Goal: Check status: Check status

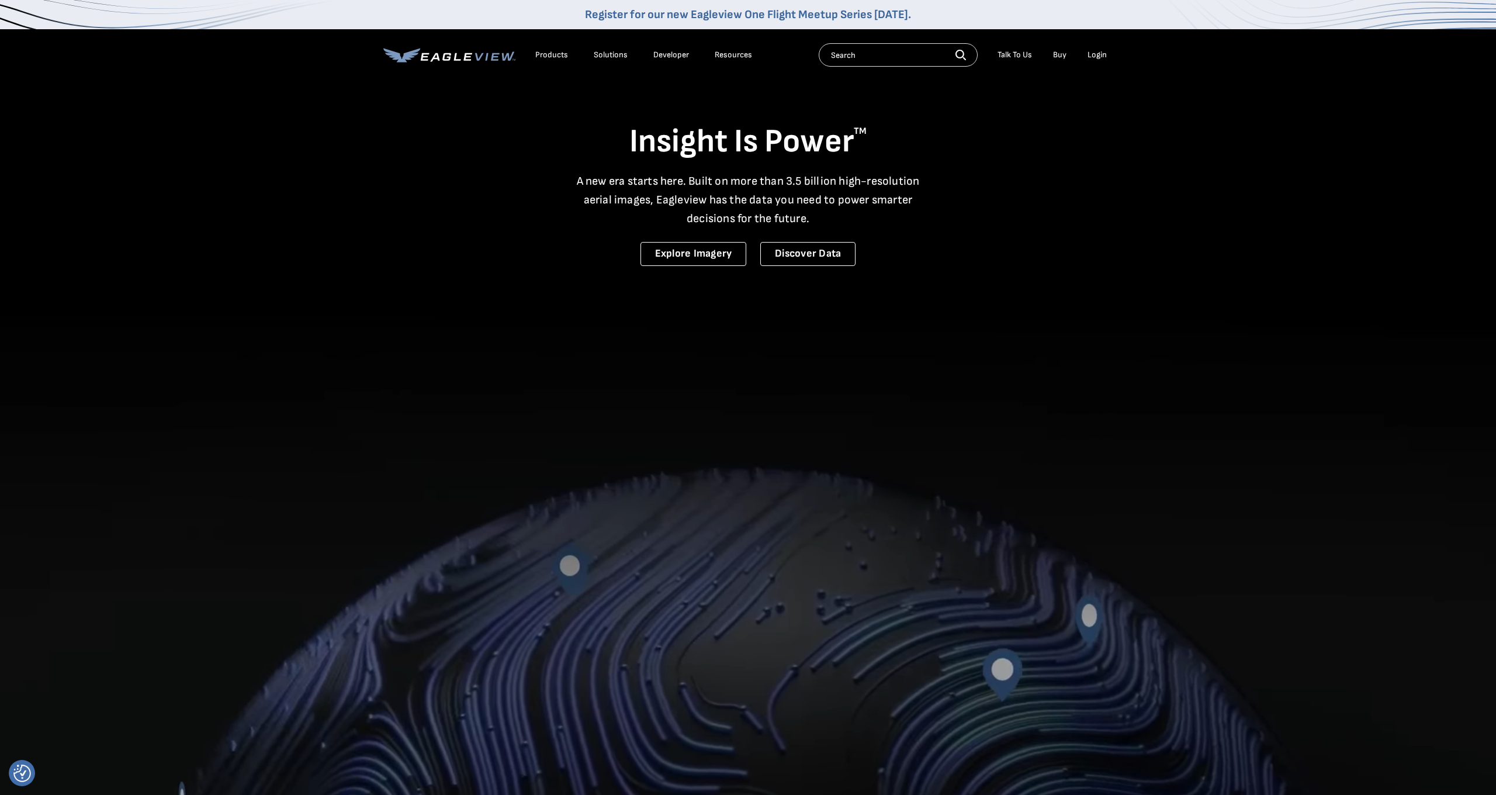
click at [1096, 54] on div "Login" at bounding box center [1096, 55] width 19 height 11
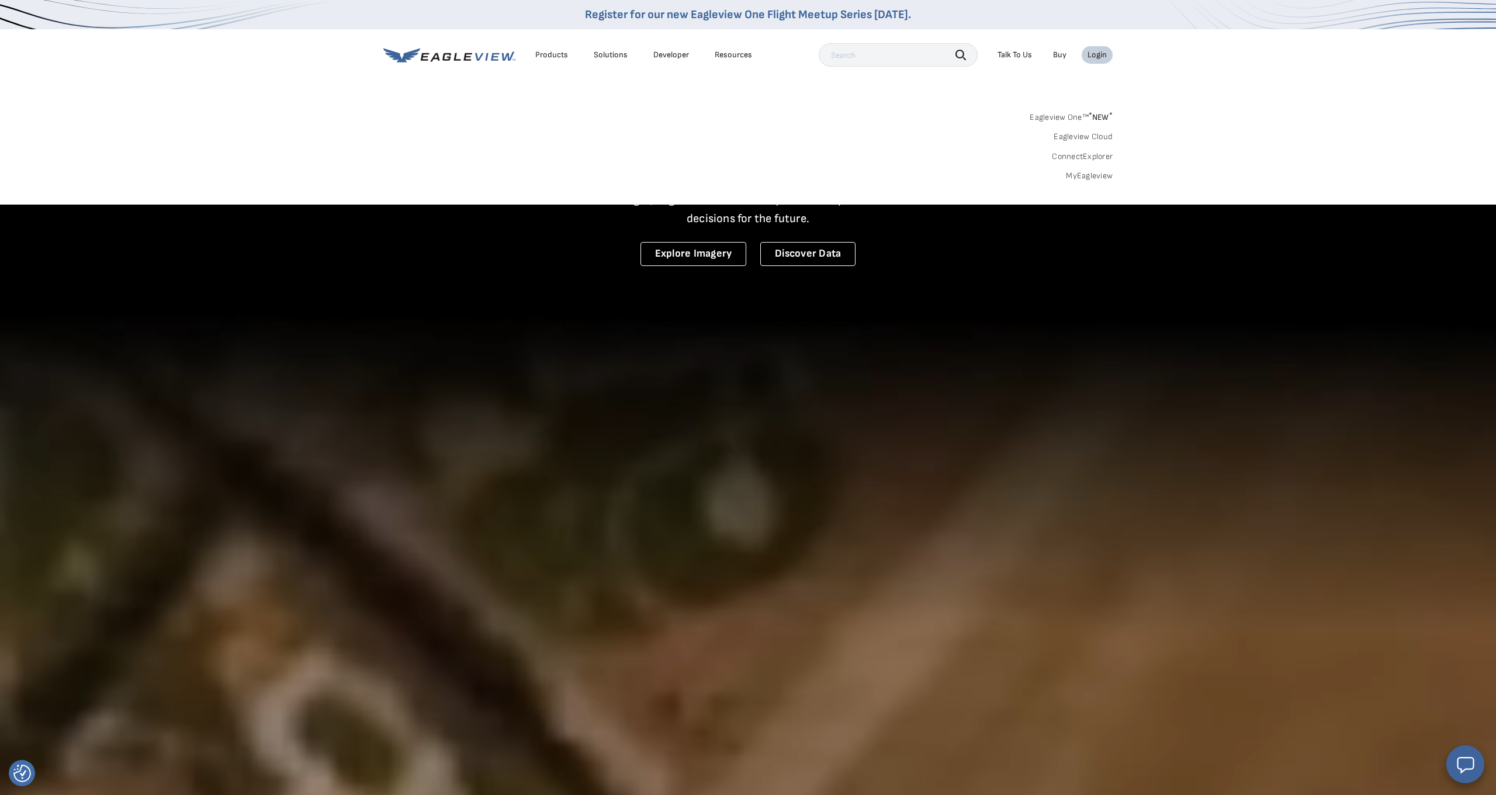
click at [1081, 169] on div "Eagleview One™ * NEW * Eagleview Cloud ConnectExplorer MyEagleview" at bounding box center [747, 145] width 729 height 72
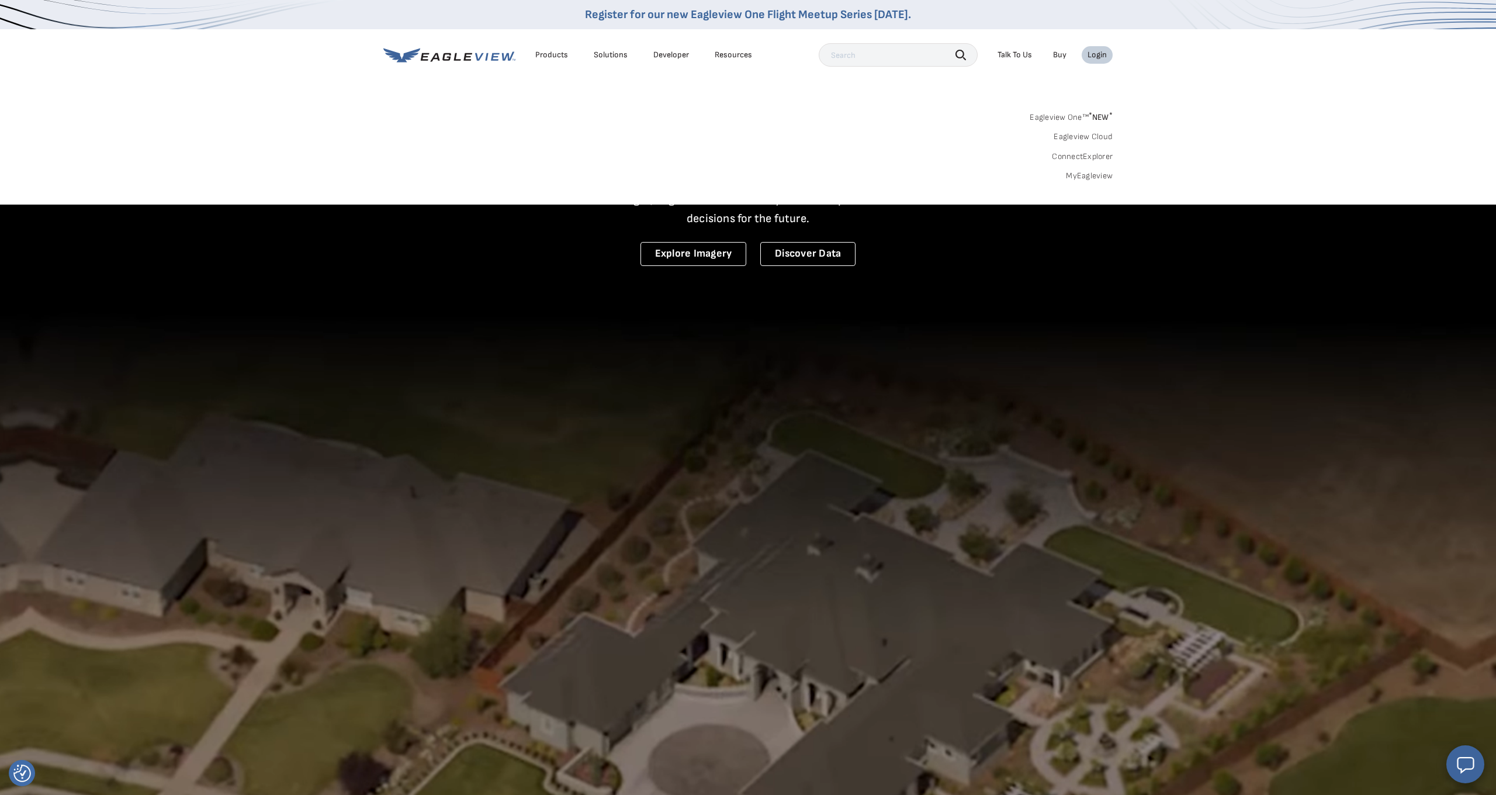
click at [1080, 172] on link "MyEagleview" at bounding box center [1089, 176] width 47 height 11
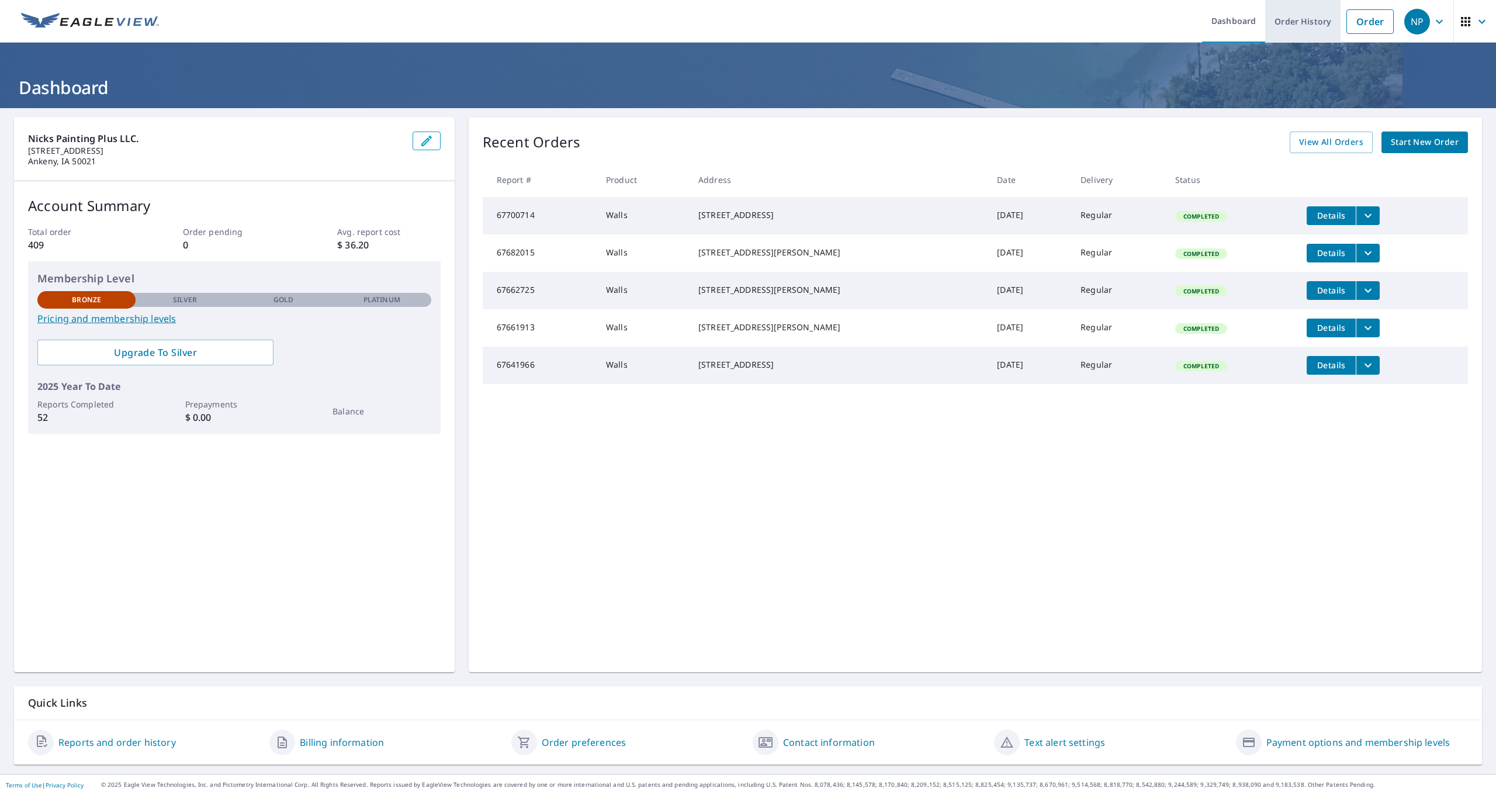
click at [1292, 21] on link "Order History" at bounding box center [1302, 21] width 75 height 43
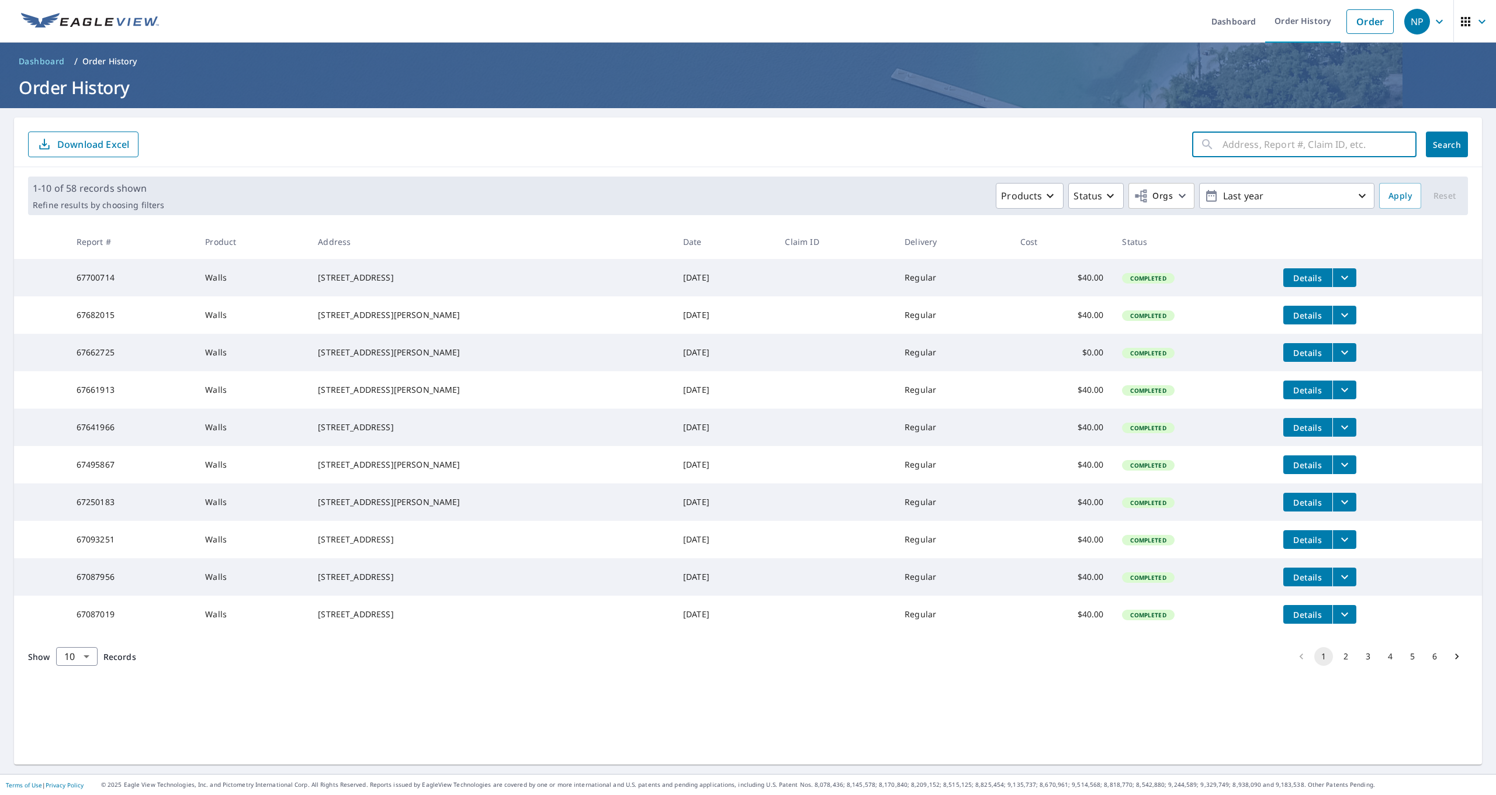
click at [1269, 149] on input "text" at bounding box center [1319, 144] width 194 height 33
paste input "[STREET_ADDRESS][PERSON_NAME][US_STATE]"
type input "[STREET_ADDRESS]"
click at [1442, 138] on button "Search" at bounding box center [1447, 144] width 42 height 26
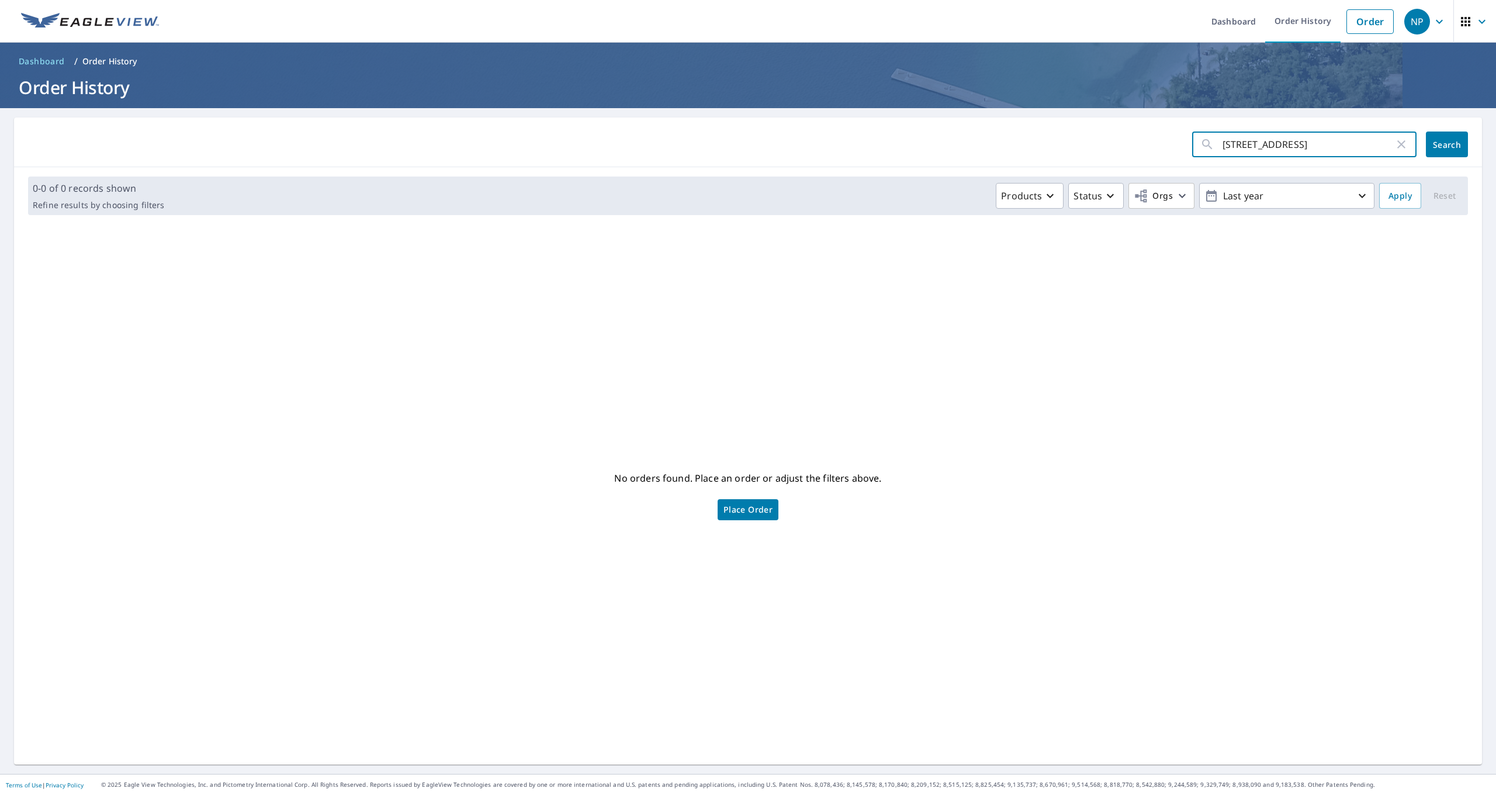
drag, startPoint x: 1314, startPoint y: 137, endPoint x: 1348, endPoint y: 140, distance: 34.0
click at [1314, 137] on input "[STREET_ADDRESS]" at bounding box center [1308, 144] width 172 height 33
click at [1348, 140] on input "[STREET_ADDRESS]" at bounding box center [1308, 144] width 172 height 33
type input "[STREET_ADDRESS]"
click at [1447, 144] on button "Search" at bounding box center [1447, 144] width 42 height 26
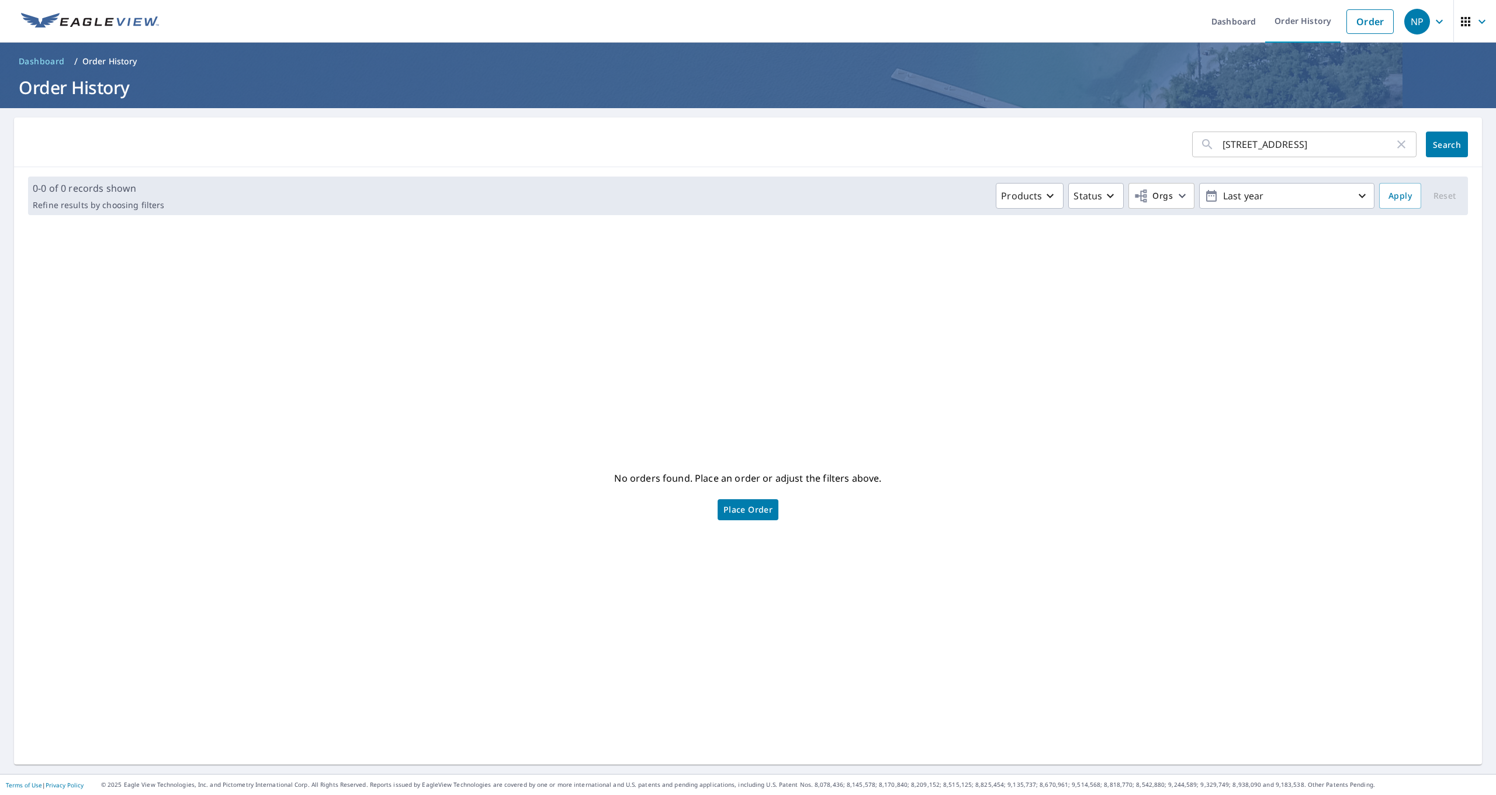
click at [1301, 157] on input "[STREET_ADDRESS]" at bounding box center [1308, 144] width 172 height 33
click at [1324, 144] on input "[STREET_ADDRESS]" at bounding box center [1308, 144] width 172 height 33
drag, startPoint x: 1336, startPoint y: 144, endPoint x: 1271, endPoint y: 143, distance: 64.9
click at [1271, 143] on input "[STREET_ADDRESS]" at bounding box center [1308, 144] width 172 height 33
type input "2513 NW N"
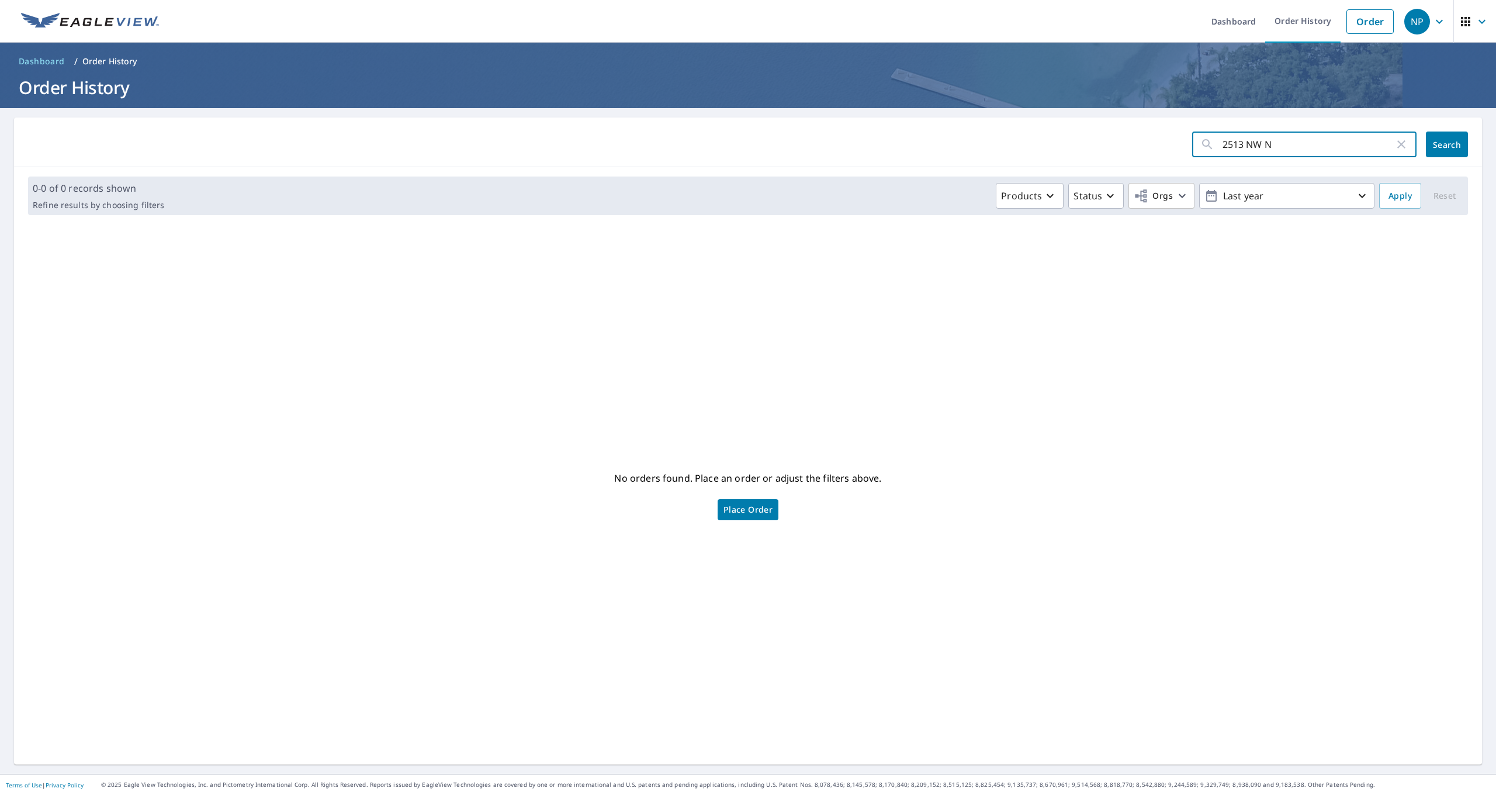
click at [1447, 144] on button "Search" at bounding box center [1447, 144] width 42 height 26
click at [1308, 147] on input "2513 NW N" at bounding box center [1308, 144] width 172 height 33
type input "2513 NW"
click at [1454, 144] on span "Search" at bounding box center [1446, 144] width 23 height 11
click at [1277, 8] on link "Order History" at bounding box center [1302, 21] width 75 height 43
